Goal: Find specific page/section: Find specific page/section

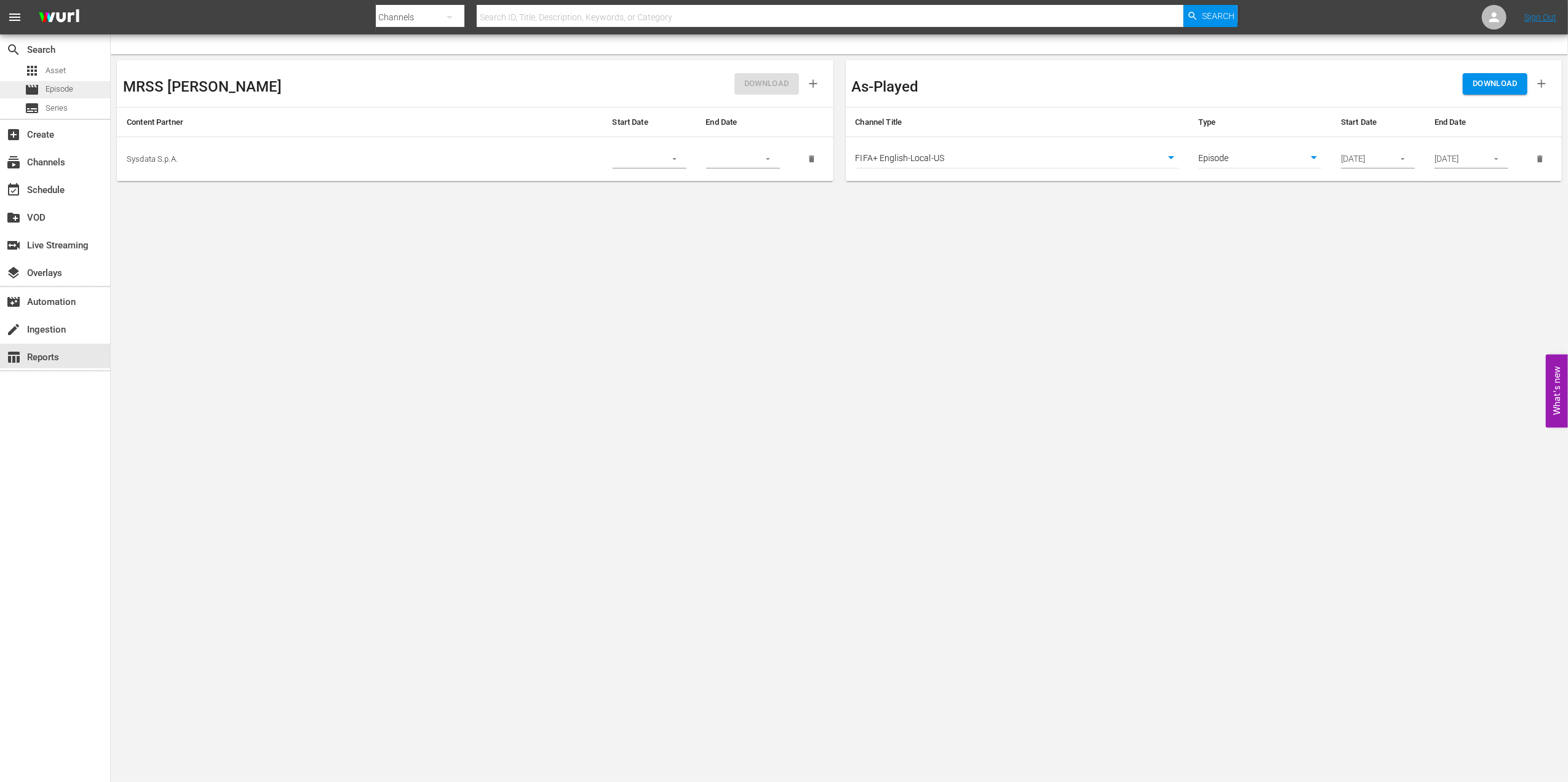
click at [42, 87] on div "movie Episode" at bounding box center [49, 90] width 49 height 17
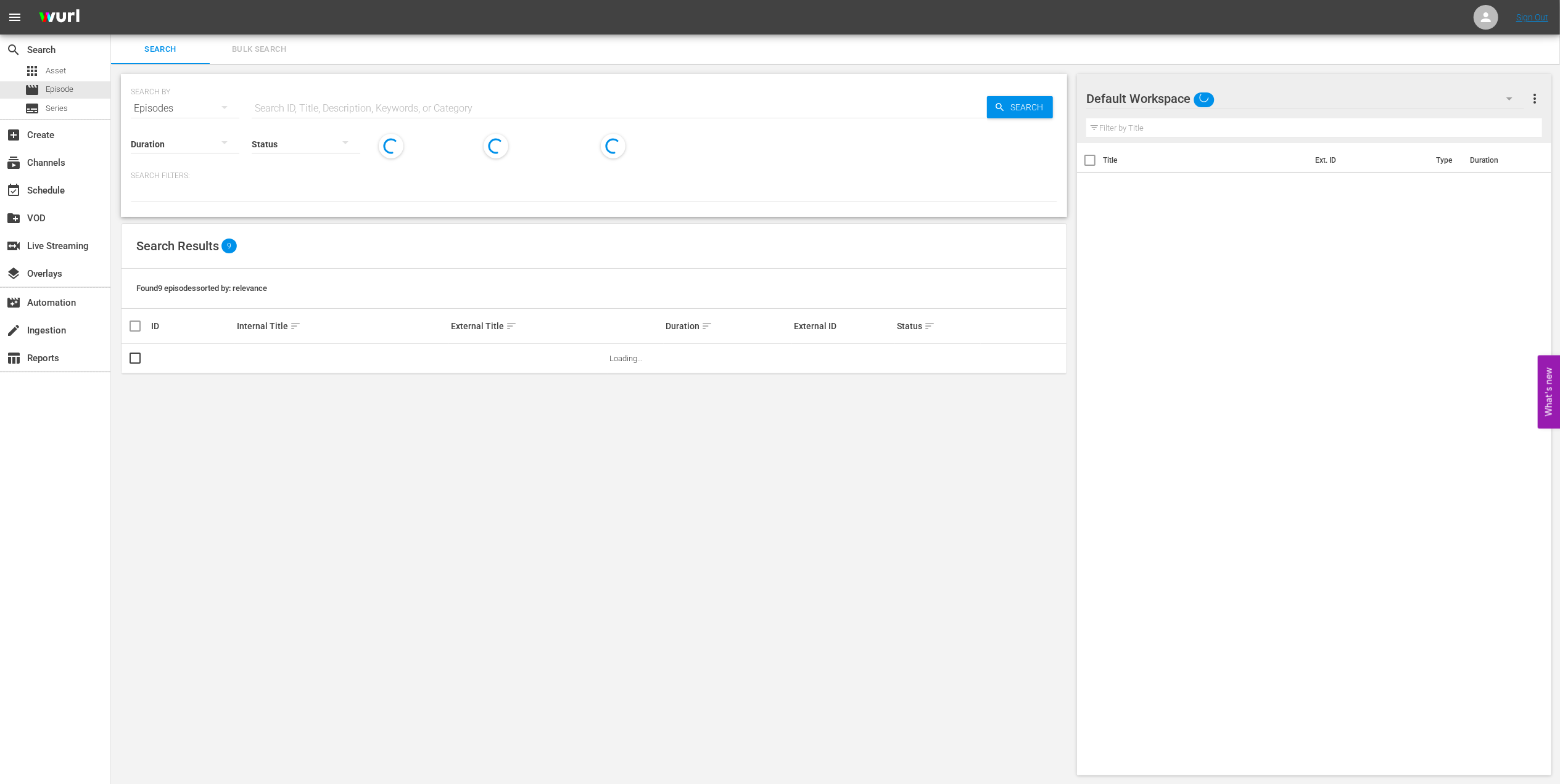
click at [412, 109] on input "text" at bounding box center [619, 108] width 735 height 29
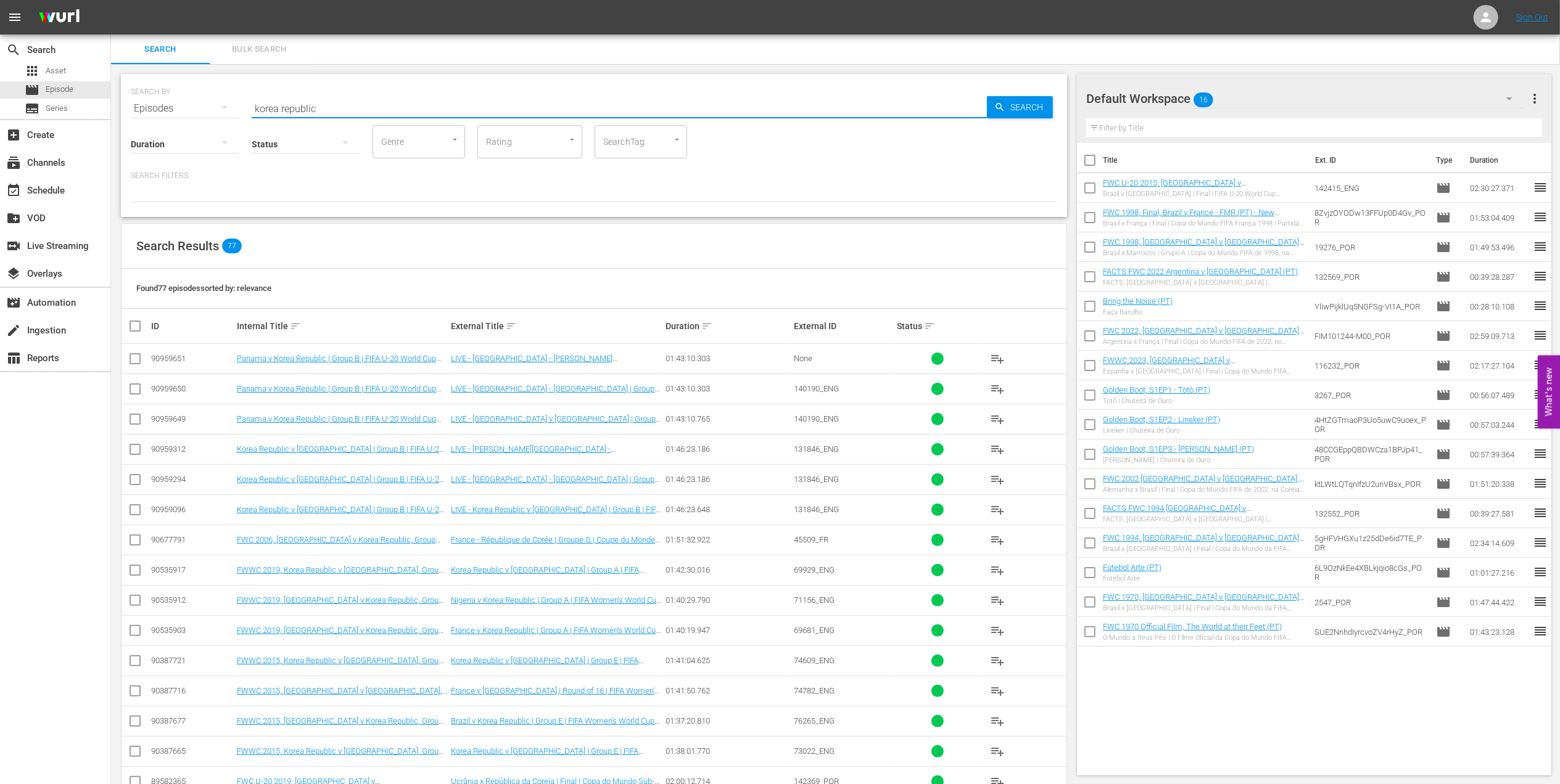
click at [339, 108] on input "korea republic" at bounding box center [619, 108] width 735 height 29
type input "korea republic v [GEOGRAPHIC_DATA]"
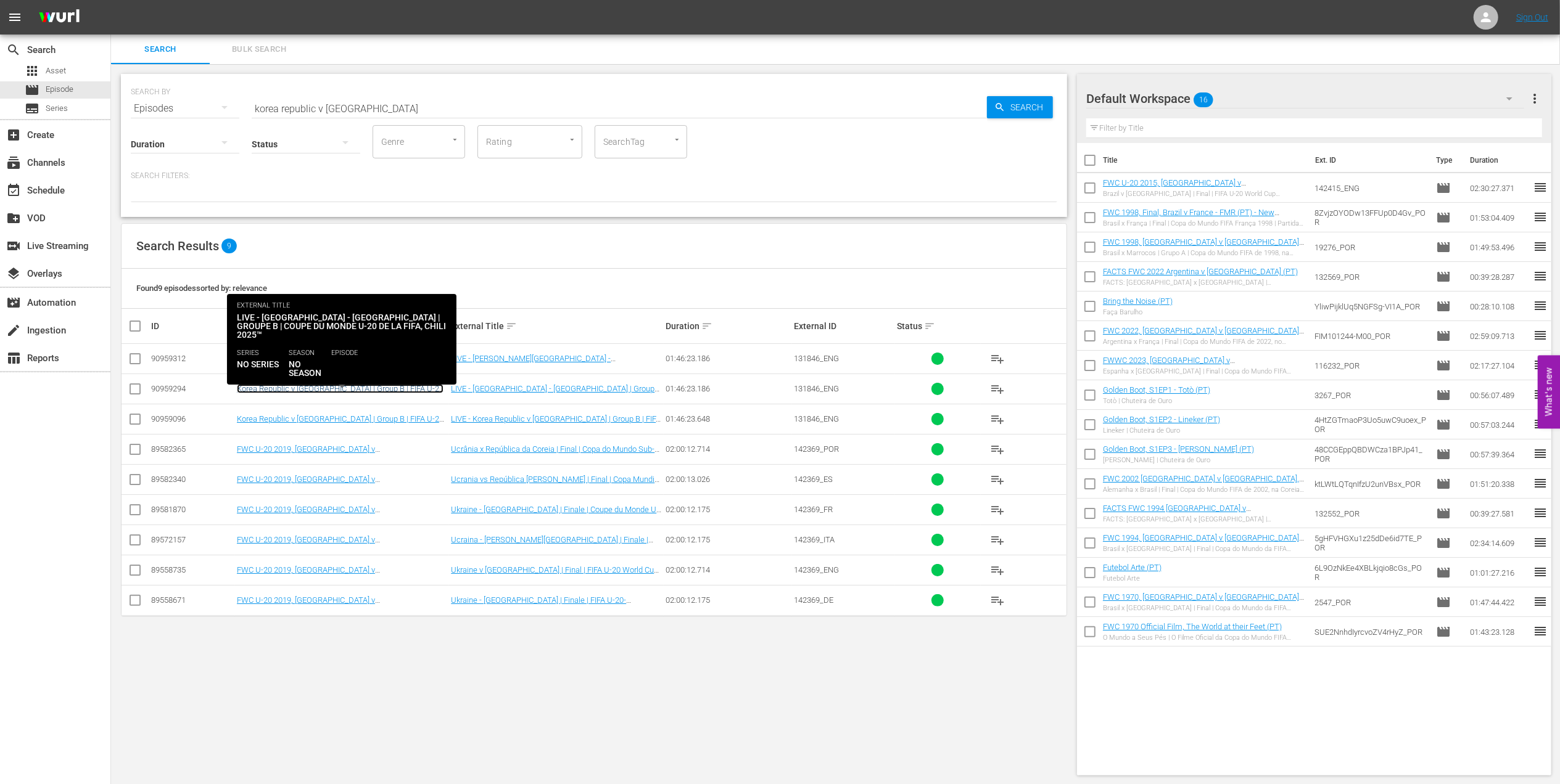
click at [405, 387] on link "Korea Republic v [GEOGRAPHIC_DATA] | Group B | FIFA U-20 World Cup [GEOGRAPHIC_…" at bounding box center [339, 393] width 206 height 19
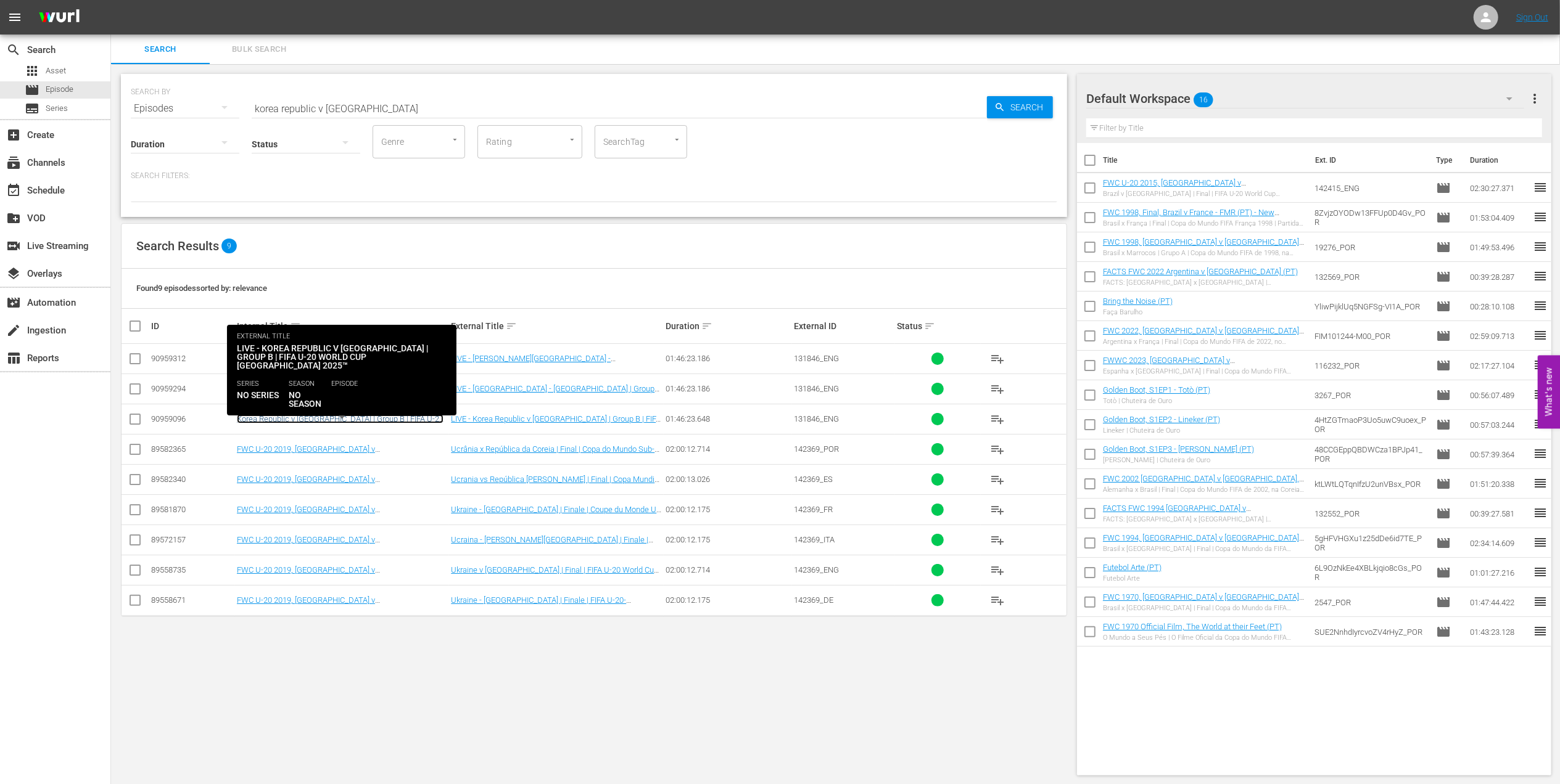
click at [425, 420] on link "Korea Republic v [GEOGRAPHIC_DATA] | Group B | FIFA U-20 World Cup Chile 2025™ …" at bounding box center [339, 424] width 206 height 19
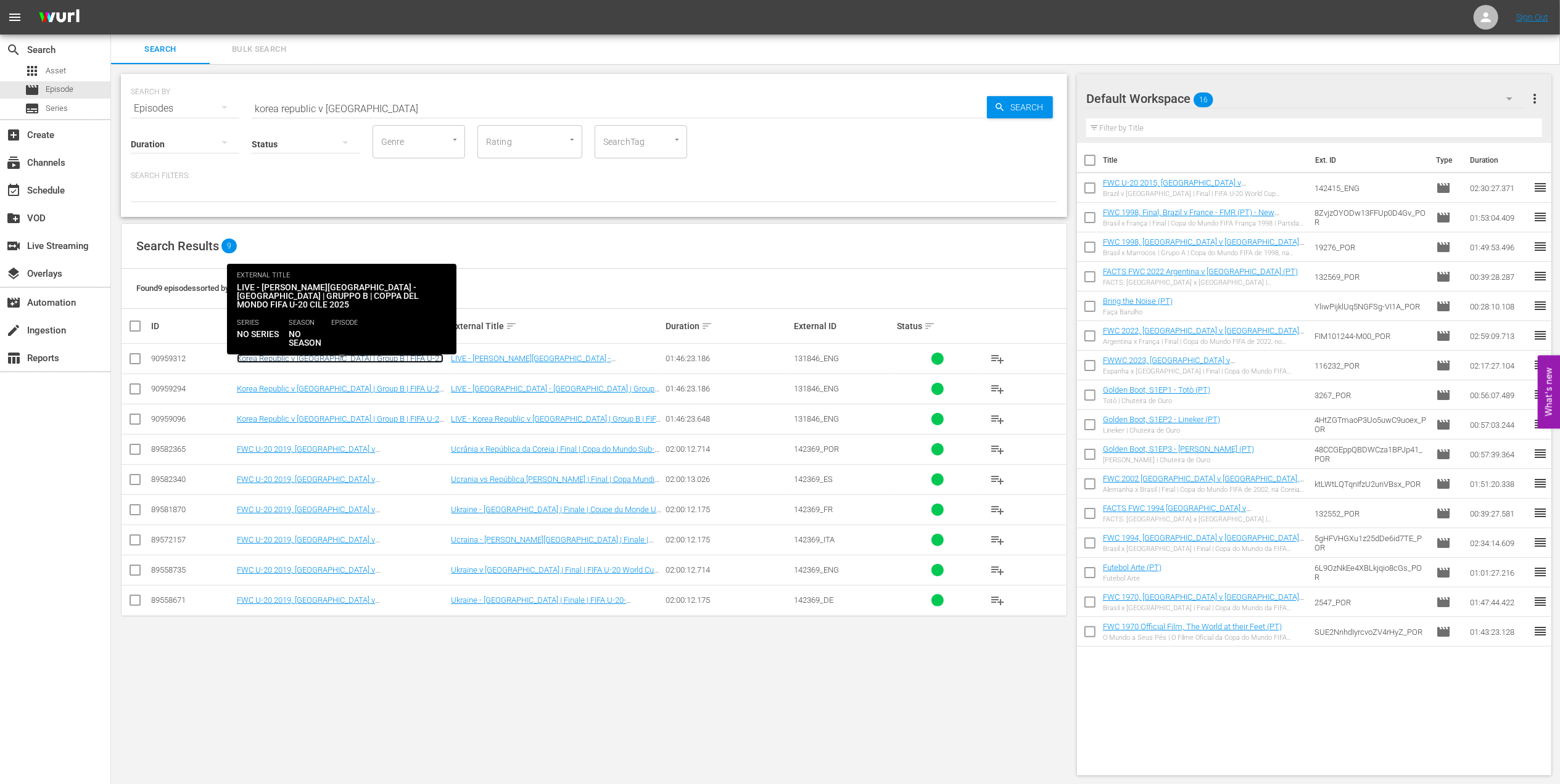
click at [422, 358] on link "Korea Republic v [GEOGRAPHIC_DATA] | Group B | FIFA U-20 World Cup [GEOGRAPHIC_…" at bounding box center [339, 363] width 206 height 19
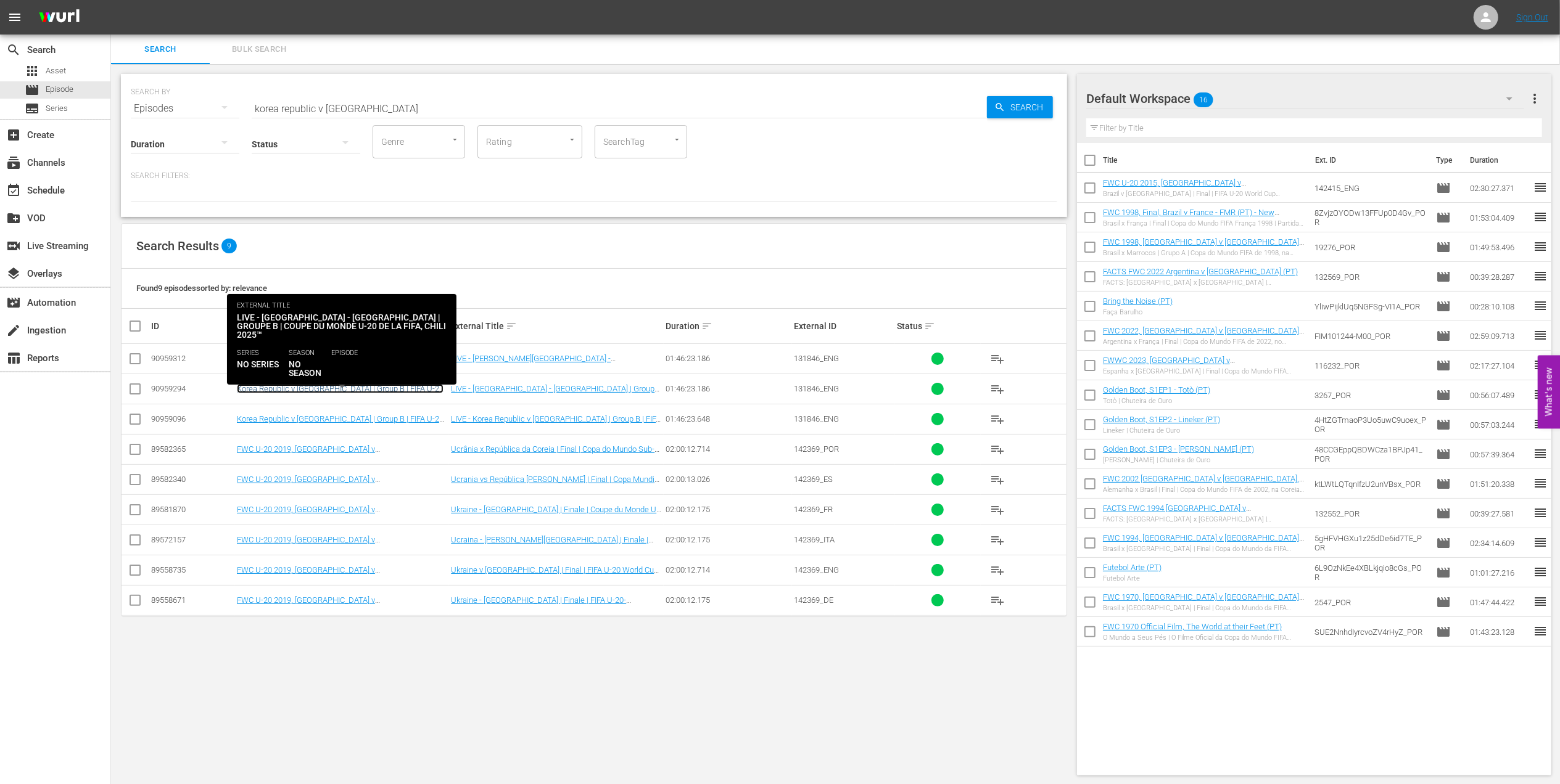
click at [321, 389] on link "Korea Republic v [GEOGRAPHIC_DATA] | Group B | FIFA U-20 World Cup [GEOGRAPHIC_…" at bounding box center [339, 393] width 206 height 19
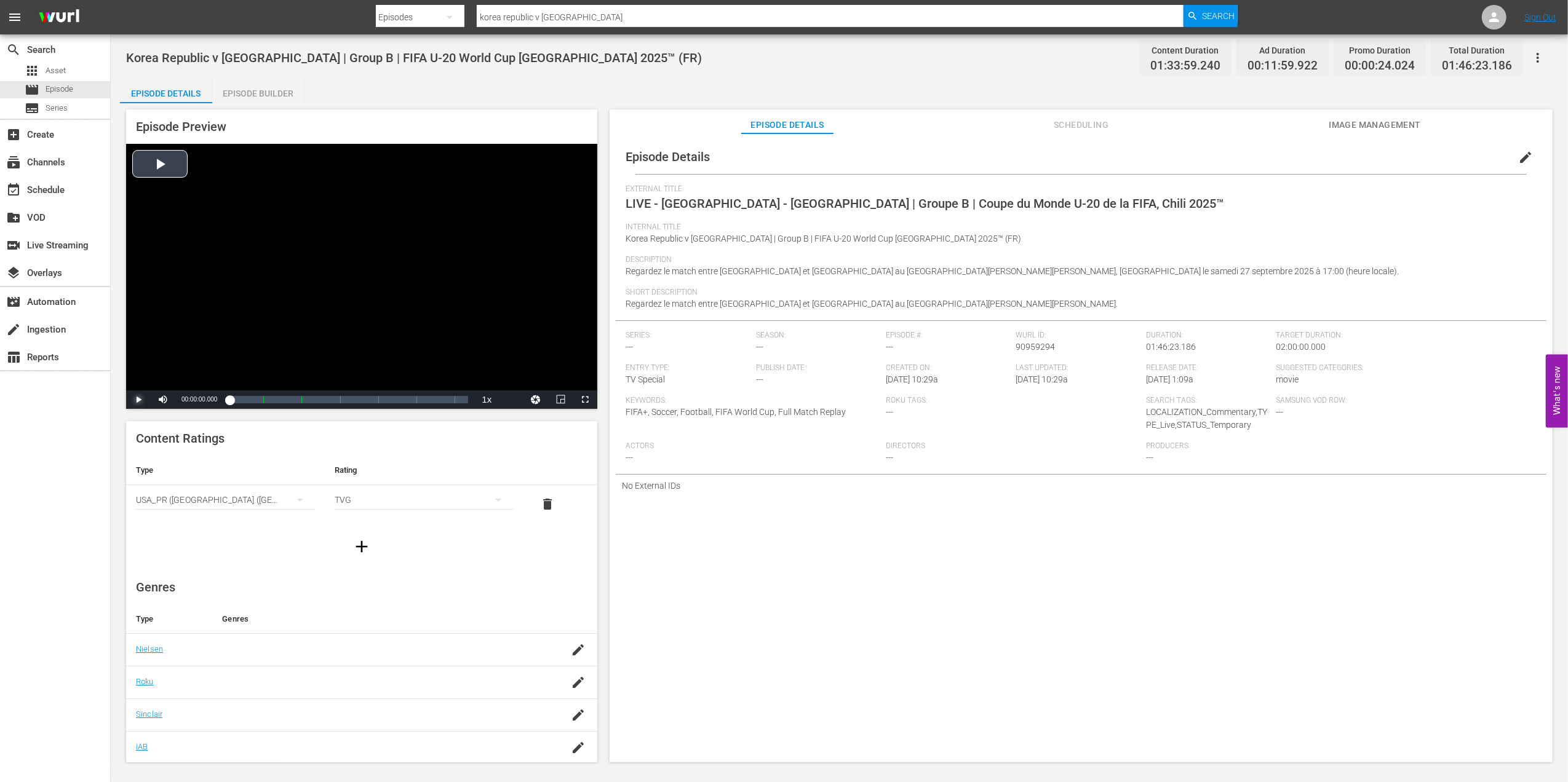
click at [138, 400] on span "Video Player" at bounding box center [138, 400] width 0 height 0
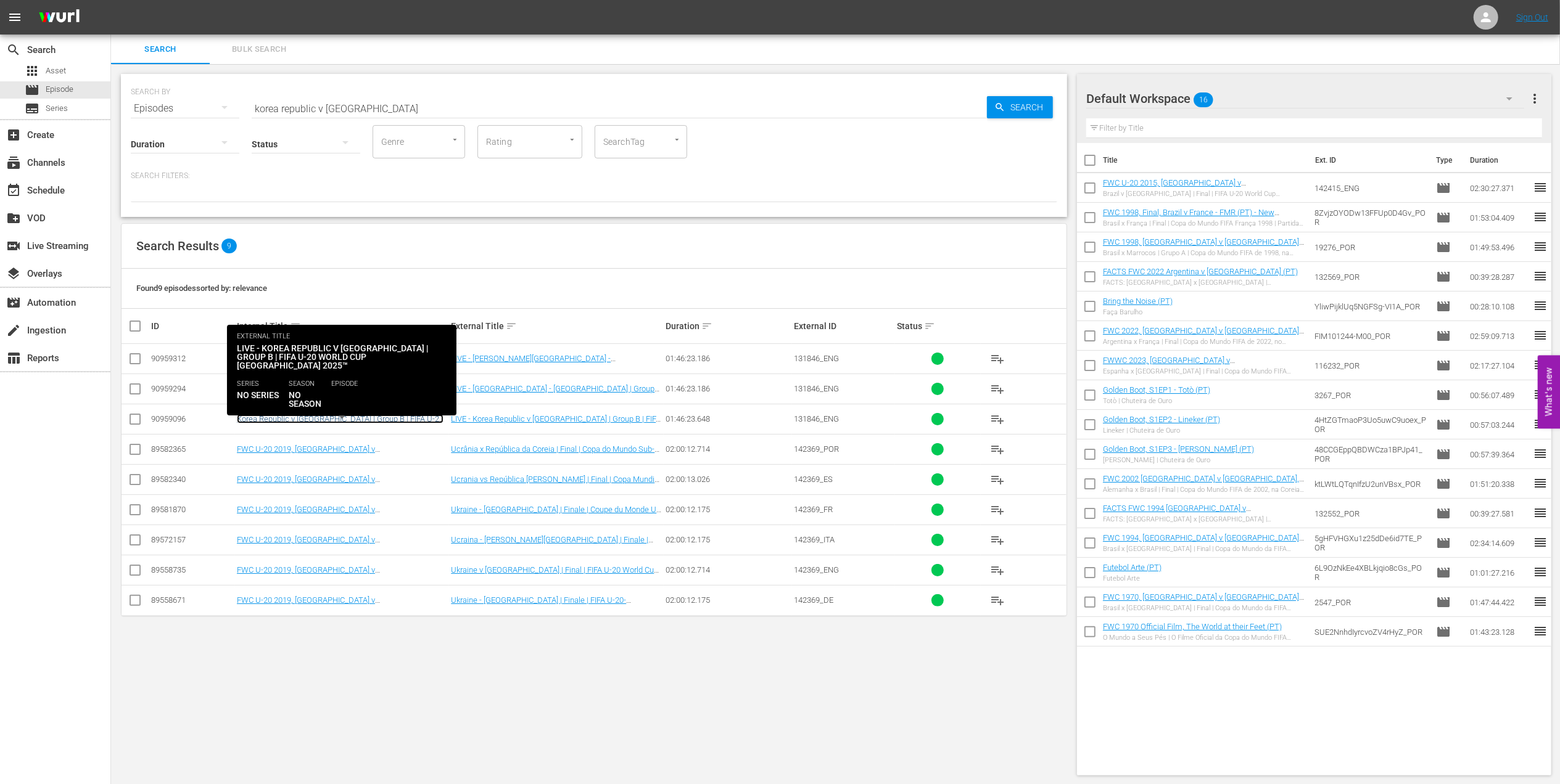
click at [373, 418] on link "Korea Republic v [GEOGRAPHIC_DATA] | Group B | FIFA U-20 World Cup Chile 2025™ …" at bounding box center [339, 424] width 206 height 19
